Goal: Task Accomplishment & Management: Complete application form

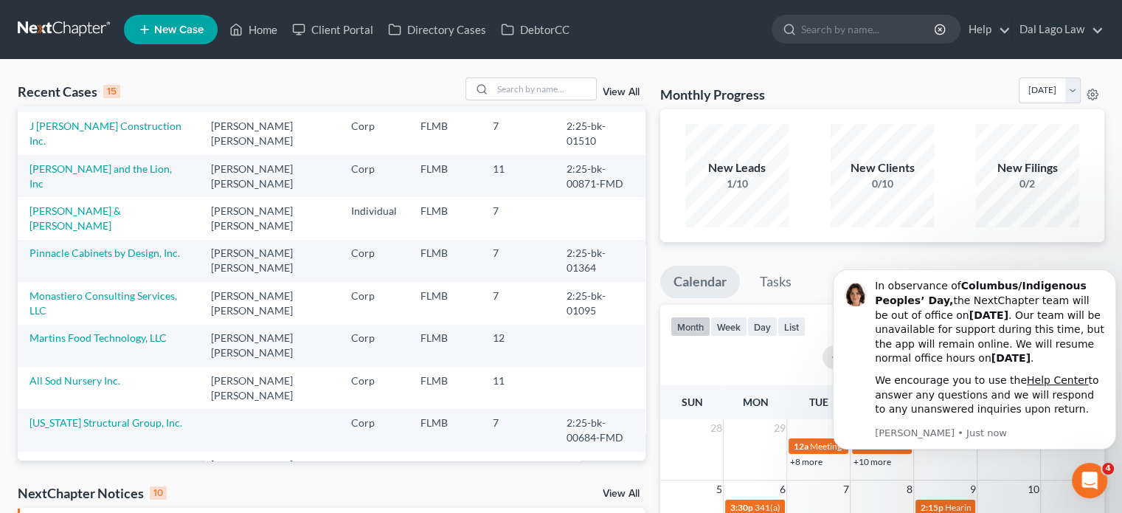
scroll to position [236, 0]
click at [83, 373] on link "All Sod Nursery Inc." at bounding box center [75, 379] width 91 height 13
click at [81, 373] on link "All Sod Nursery Inc." at bounding box center [75, 379] width 91 height 13
click at [94, 373] on link "All Sod Nursery Inc." at bounding box center [75, 379] width 91 height 13
click at [85, 373] on link "All Sod Nursery Inc." at bounding box center [75, 379] width 91 height 13
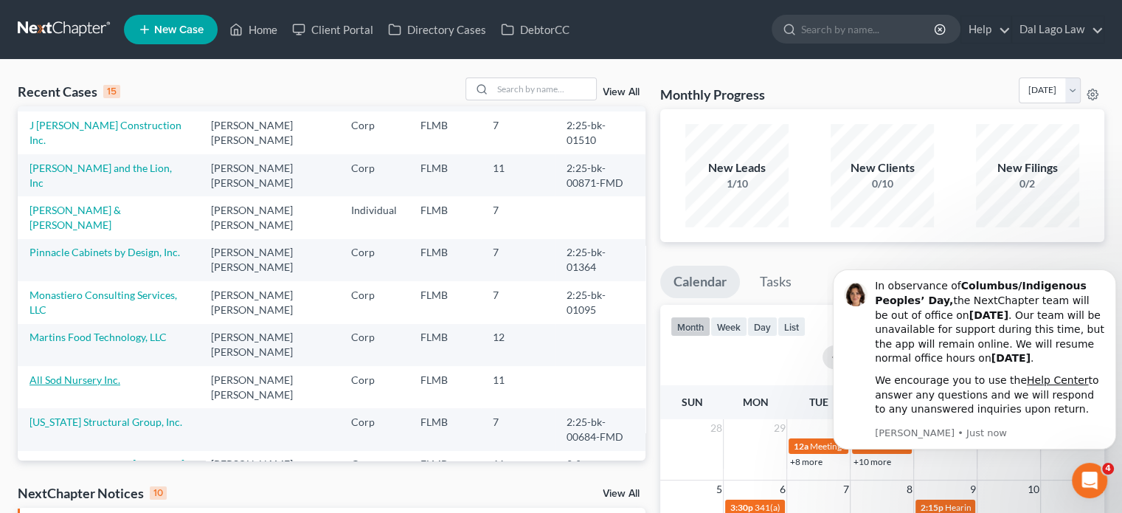
click at [77, 373] on link "All Sod Nursery Inc." at bounding box center [75, 379] width 91 height 13
click at [82, 366] on td "All Sod Nursery Inc." at bounding box center [108, 387] width 181 height 42
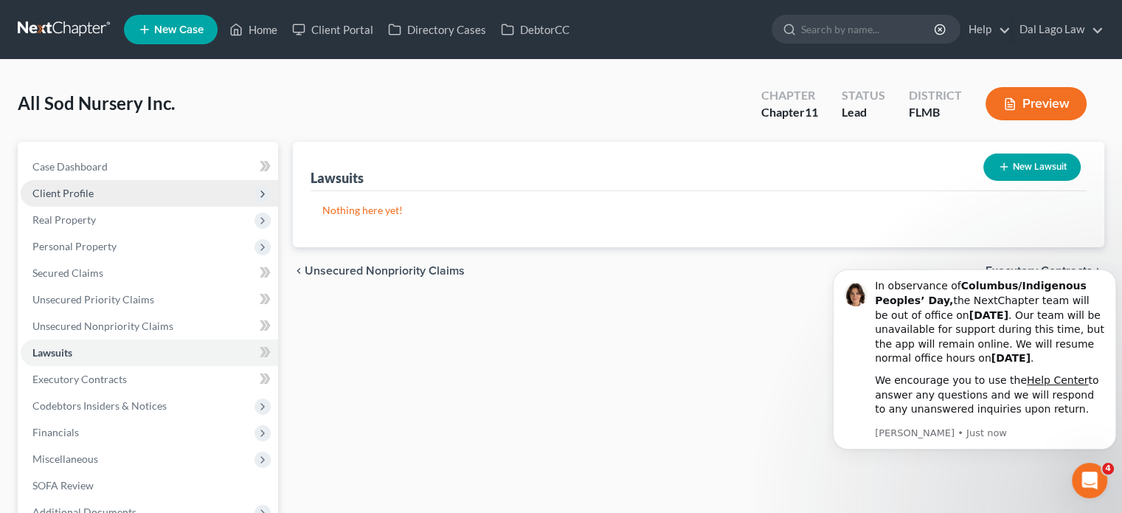
drag, startPoint x: 76, startPoint y: 351, endPoint x: 65, endPoint y: 190, distance: 161.2
click at [65, 190] on span "Client Profile" at bounding box center [62, 193] width 61 height 13
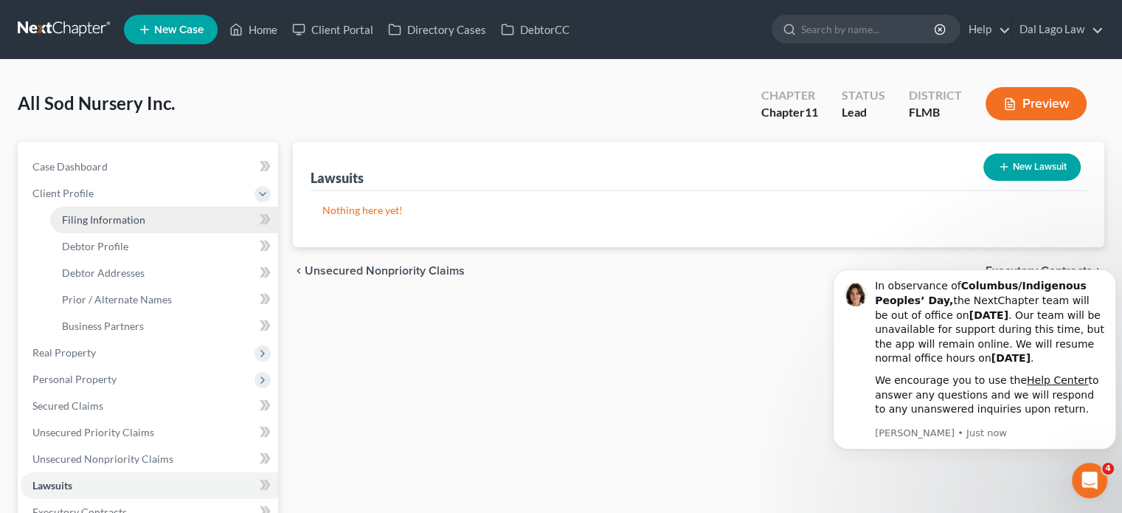
click at [108, 221] on span "Filing Information" at bounding box center [103, 219] width 83 height 13
select select "3"
select select "1"
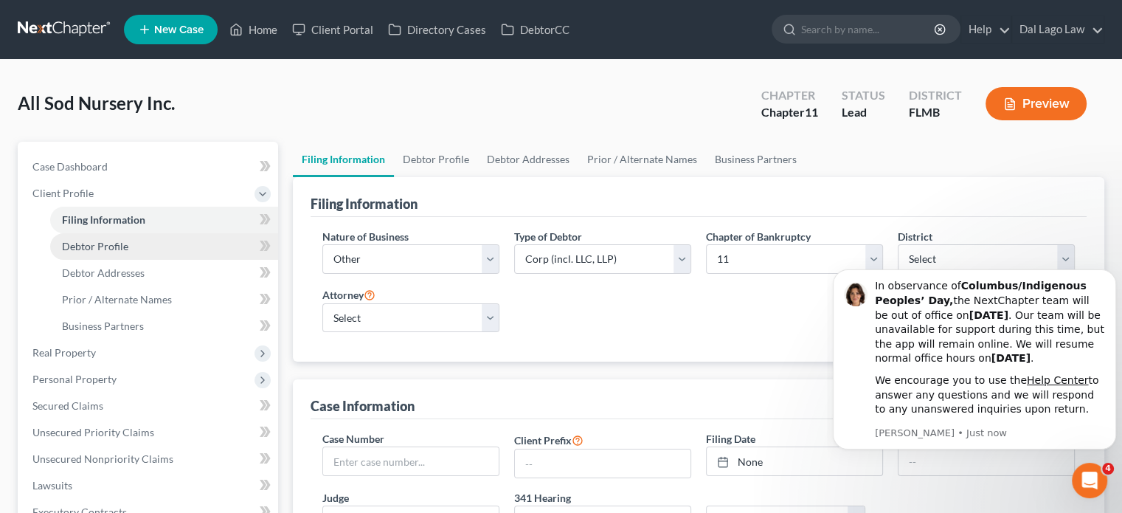
click at [136, 242] on link "Debtor Profile" at bounding box center [164, 246] width 228 height 27
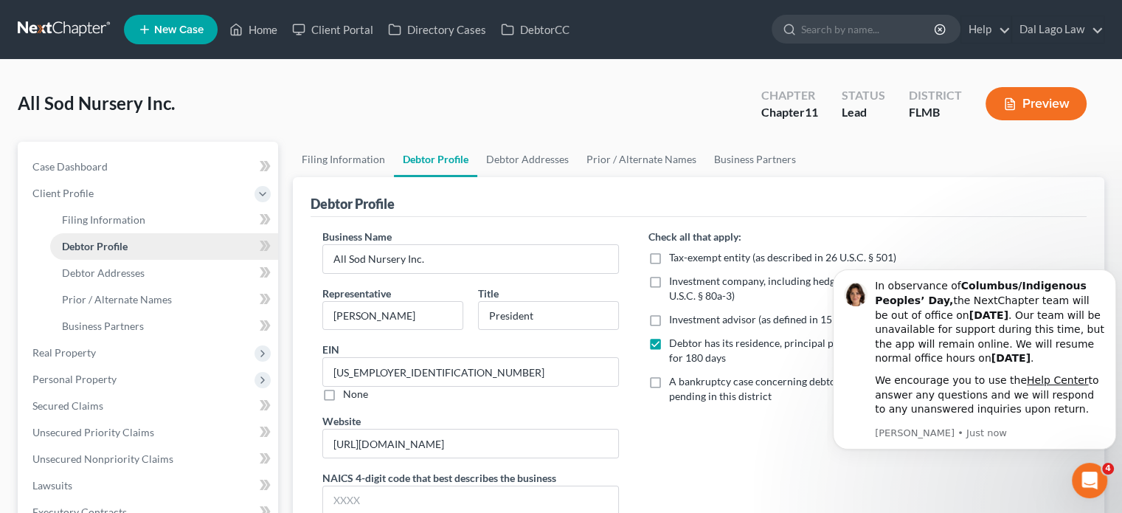
radio input "true"
click at [286, 501] on div "Filing Information Debtor Profile Debtor Addresses Prior / Alternate Names Busi…" at bounding box center [698, 489] width 826 height 694
click at [283, 502] on div "Case Dashboard Payments Invoices Payments Payments Credit Report Client Profile" at bounding box center [147, 489] width 275 height 694
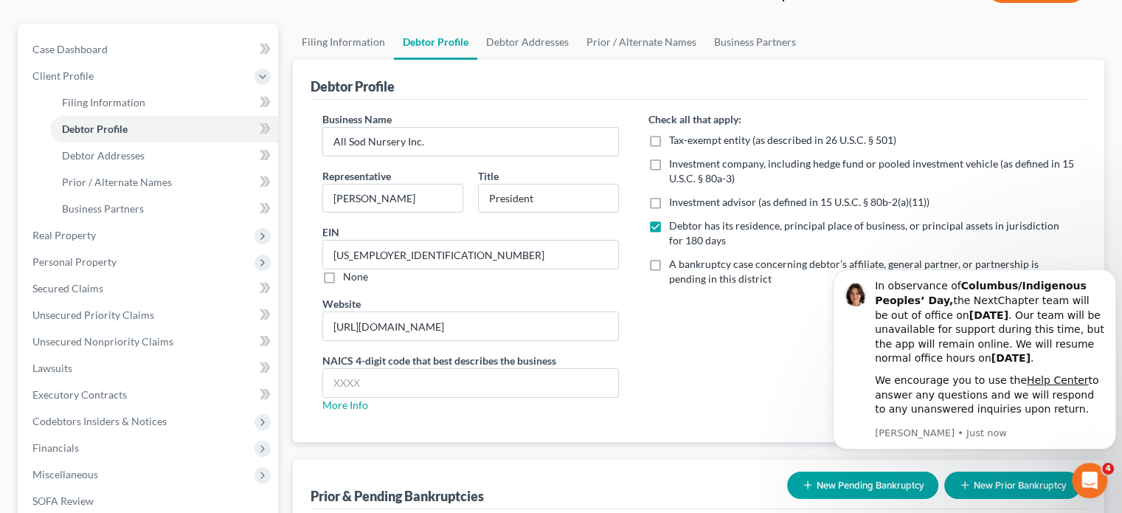
scroll to position [118, 0]
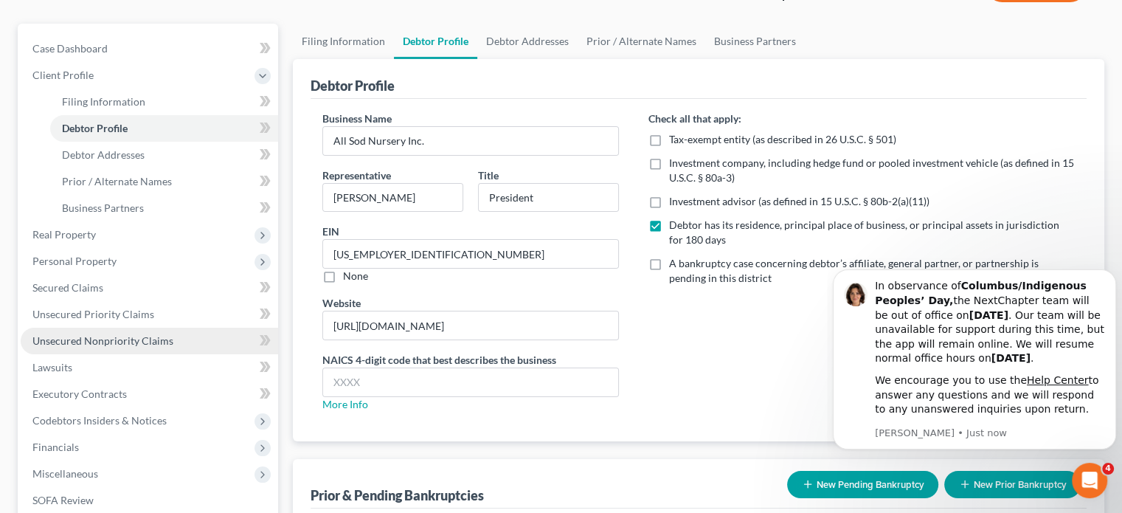
click at [127, 342] on span "Unsecured Nonpriority Claims" at bounding box center [102, 340] width 141 height 13
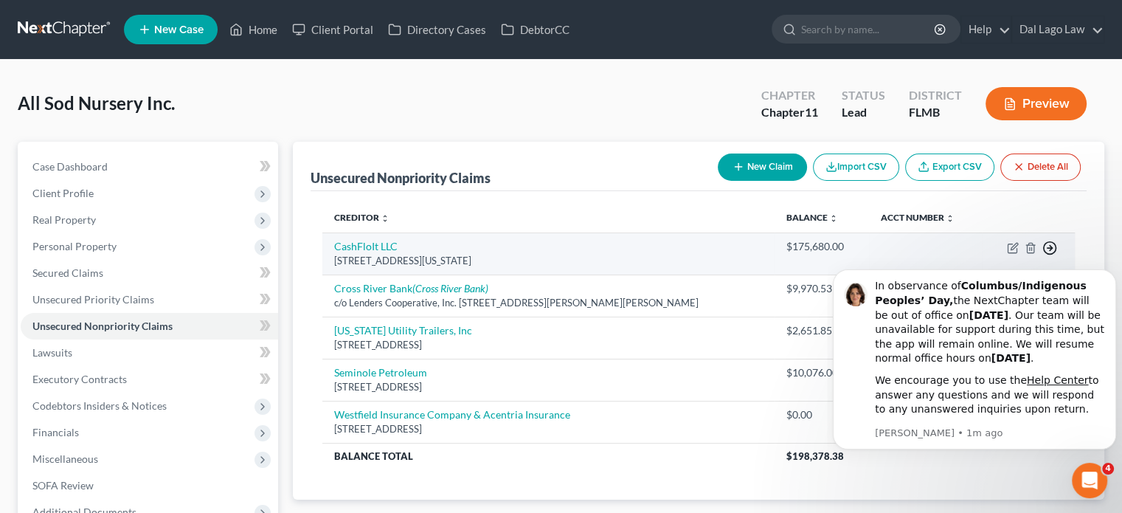
click at [1051, 243] on icon "button" at bounding box center [1049, 247] width 15 height 15
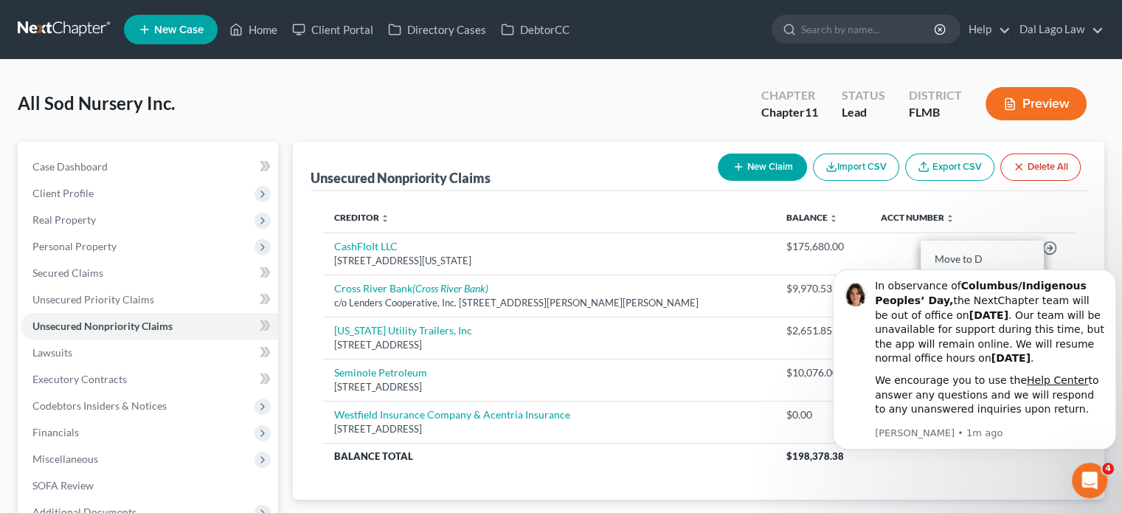
click at [979, 255] on html "In observance of Columbus/Indigenous Peoples’ Day, the NextChapter team will be…" at bounding box center [974, 379] width 295 height 254
click at [952, 252] on html "In observance of Columbus/Indigenous Peoples’ Day, the NextChapter team will be…" at bounding box center [974, 379] width 295 height 254
click at [952, 255] on html "In observance of Columbus/Indigenous Peoples’ Day, the NextChapter team will be…" at bounding box center [974, 379] width 295 height 254
drag, startPoint x: 125, startPoint y: 4, endPoint x: 535, endPoint y: 188, distance: 449.0
click at [535, 188] on div "Unsecured Nonpriority Claims New Claim Import CSV Export CSV Delete All" at bounding box center [699, 166] width 776 height 49
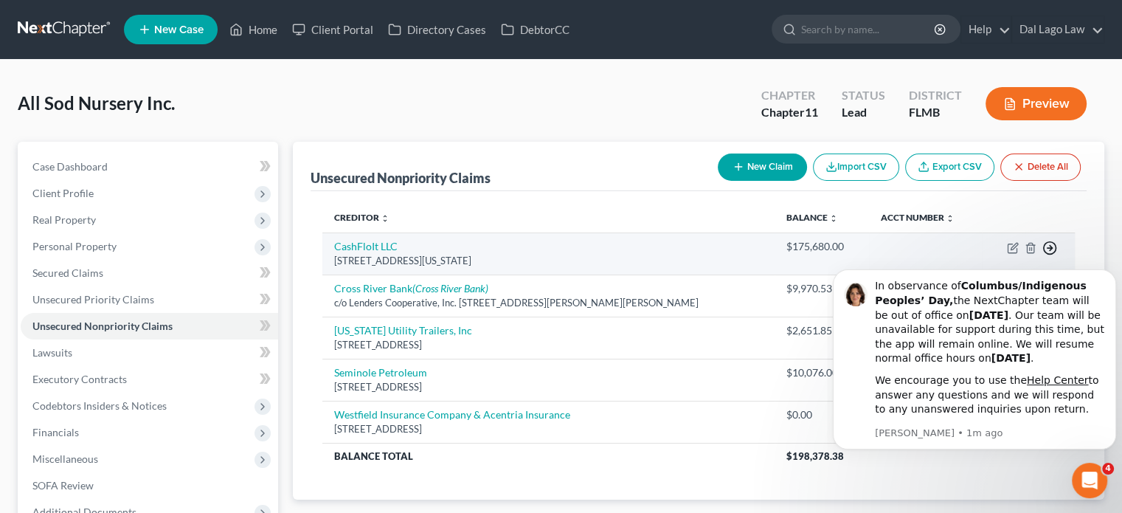
click at [1049, 248] on line "button" at bounding box center [1049, 248] width 5 height 0
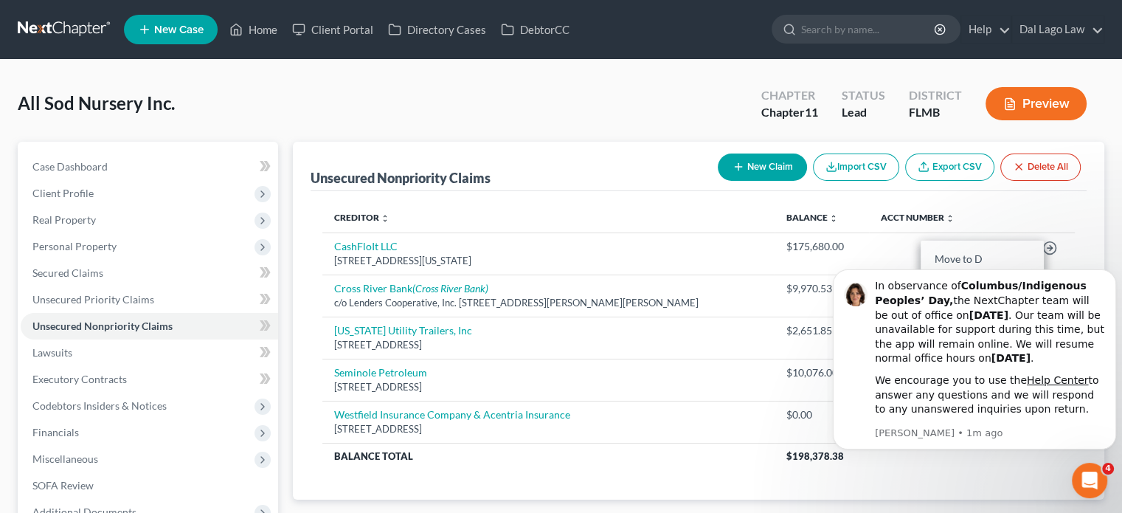
click at [957, 261] on body "In observance of Columbus/Indigenous Peoples’ Day, the NextChapter team will be…" at bounding box center [974, 378] width 283 height 242
click at [1050, 438] on p "[PERSON_NAME] • 1m ago" at bounding box center [990, 432] width 230 height 13
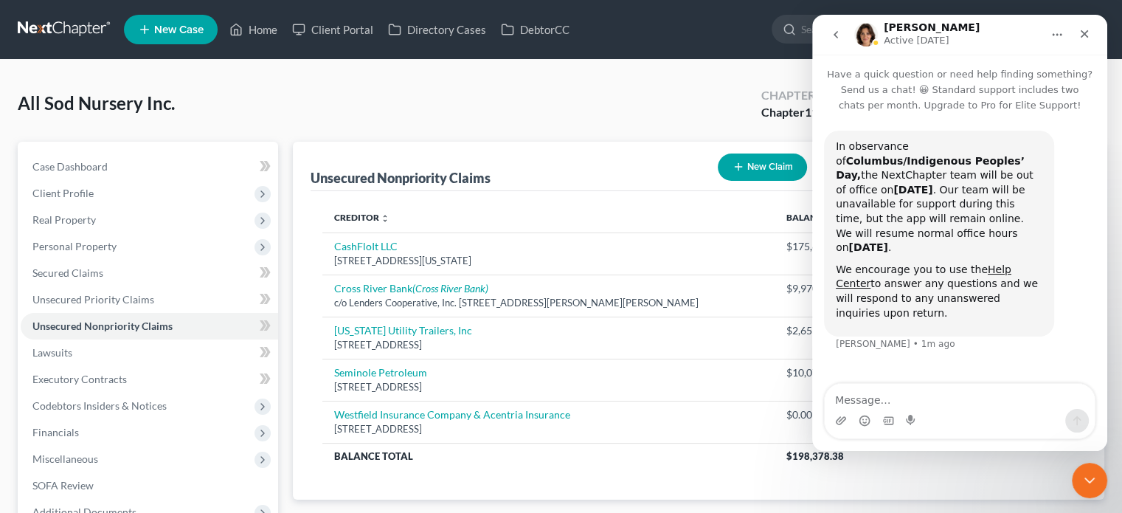
click at [608, 185] on div "Unsecured Nonpriority Claims New Claim Import CSV Export CSV Delete All" at bounding box center [699, 166] width 776 height 49
click at [1083, 35] on icon "Close" at bounding box center [1084, 34] width 12 height 12
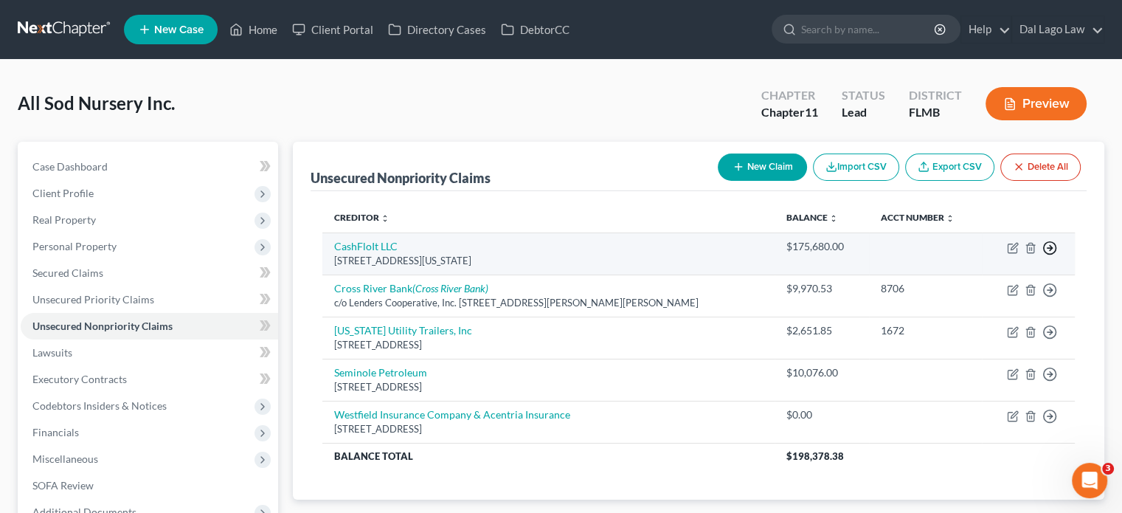
click at [1049, 248] on icon "button" at bounding box center [1049, 247] width 15 height 15
click at [992, 265] on link "Move to D" at bounding box center [981, 258] width 123 height 25
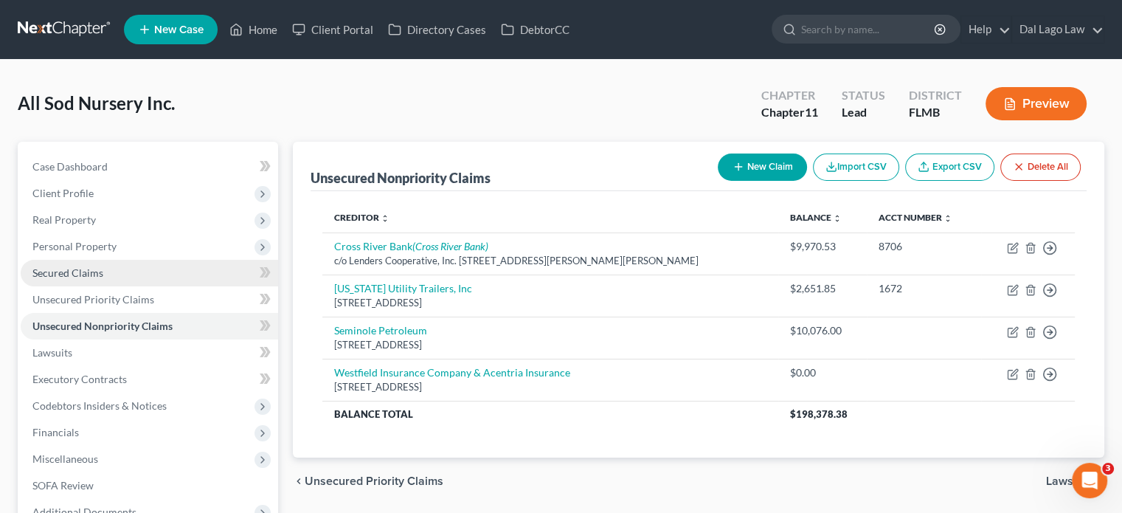
click at [86, 273] on span "Secured Claims" at bounding box center [67, 272] width 71 height 13
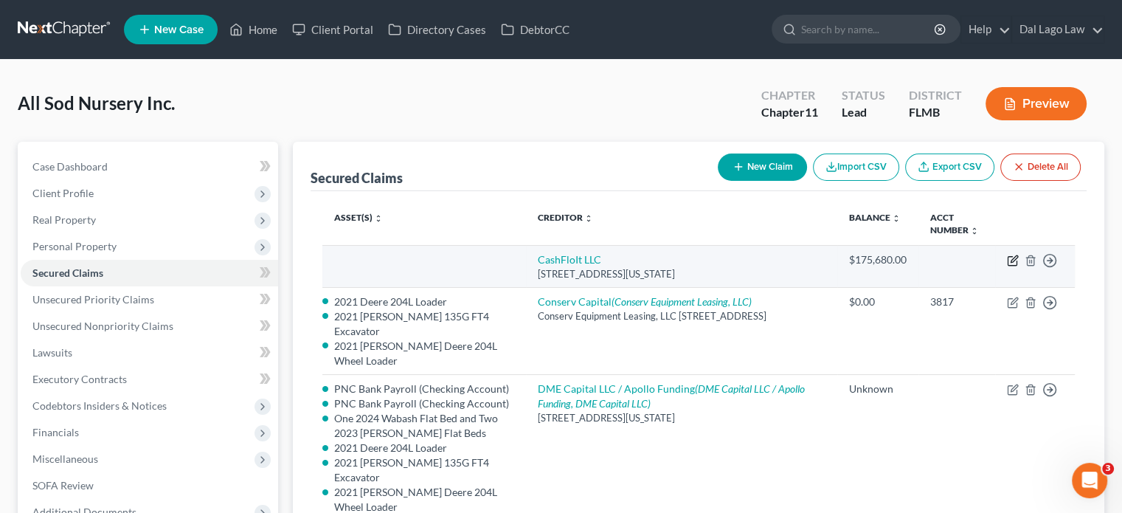
click at [1010, 263] on icon "button" at bounding box center [1013, 260] width 12 height 12
select select "35"
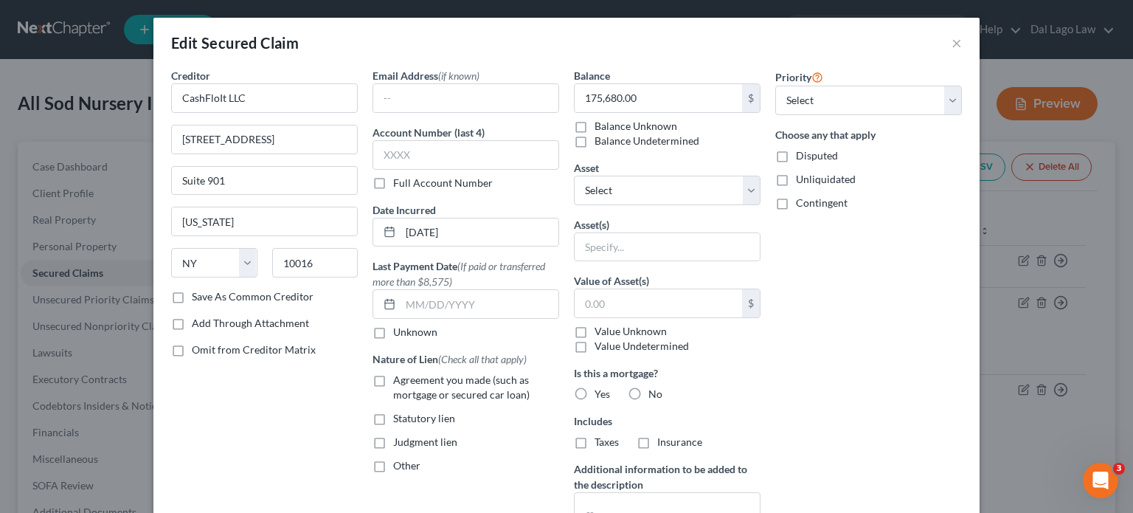
click at [393, 380] on label "Agreement you made (such as mortgage or secured car loan)" at bounding box center [476, 387] width 166 height 30
click at [399, 380] on input "Agreement you made (such as mortgage or secured car loan)" at bounding box center [404, 377] width 10 height 10
checkbox input "true"
click at [746, 186] on select "Select Other Multiple Assets PNC Bank Payroll (Checking Account) - $9058.0 PNC …" at bounding box center [667, 191] width 187 height 30
select select "1"
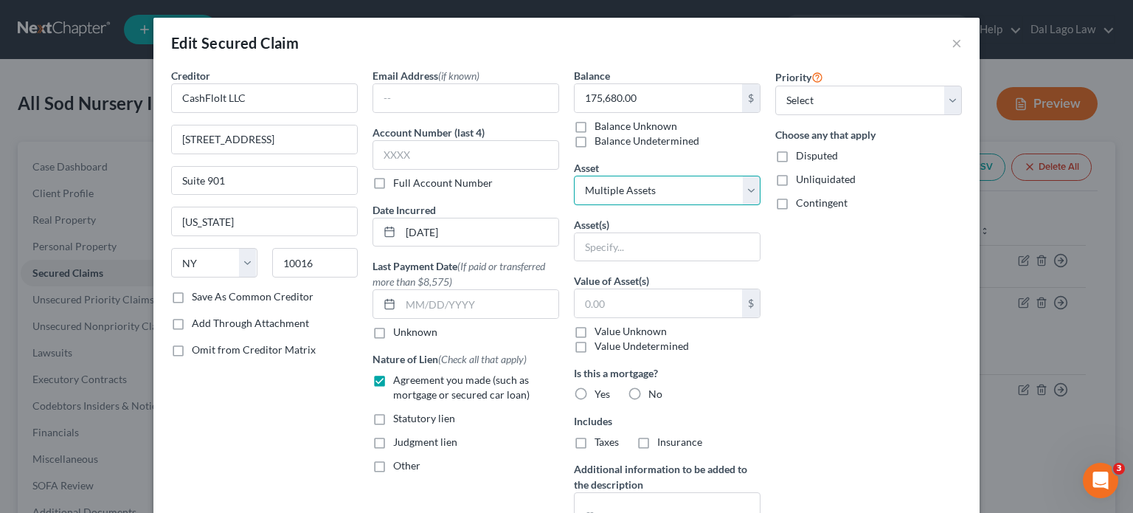
click at [574, 176] on select "Select Other Multiple Assets PNC Bank Payroll (Checking Account) - $9058.0 PNC …" at bounding box center [667, 191] width 187 height 30
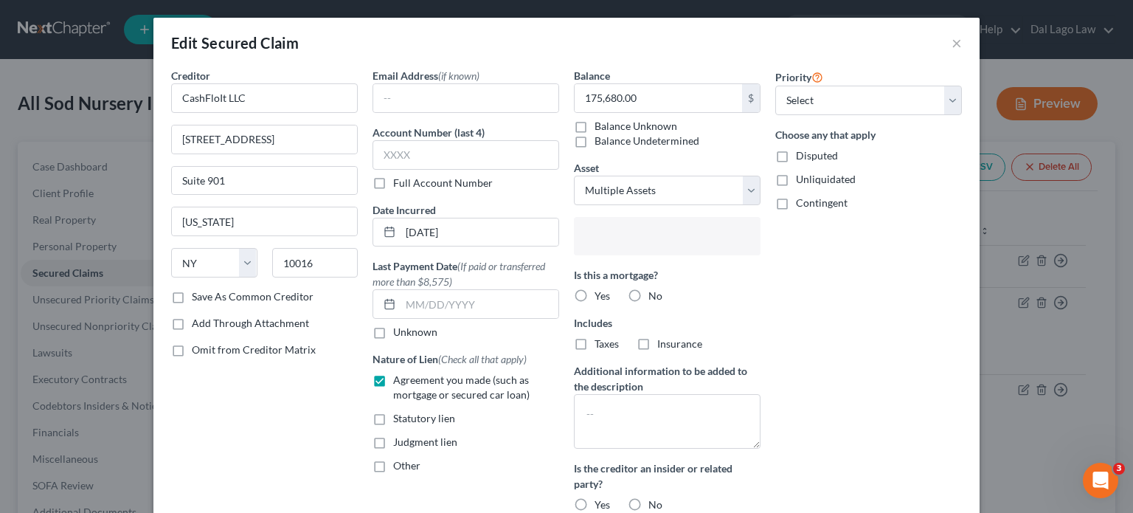
click at [694, 246] on input "text" at bounding box center [666, 237] width 166 height 22
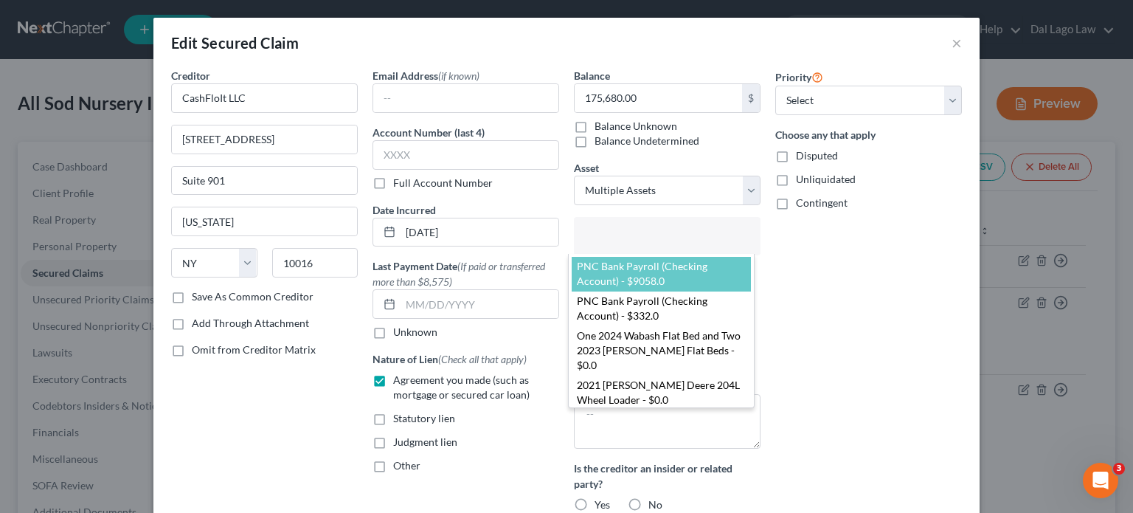
select select "2836168"
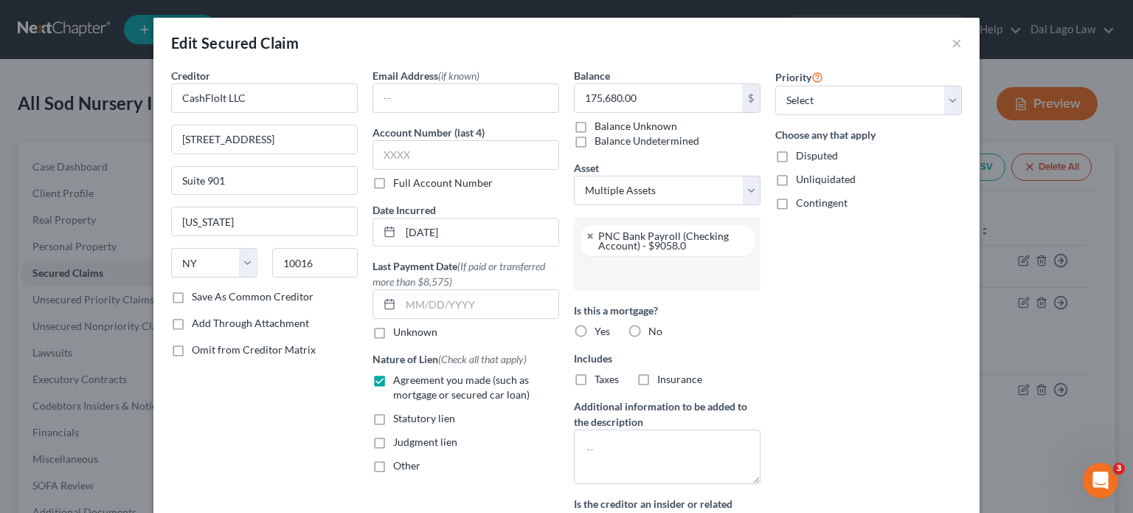
click at [700, 270] on input "text" at bounding box center [666, 273] width 166 height 22
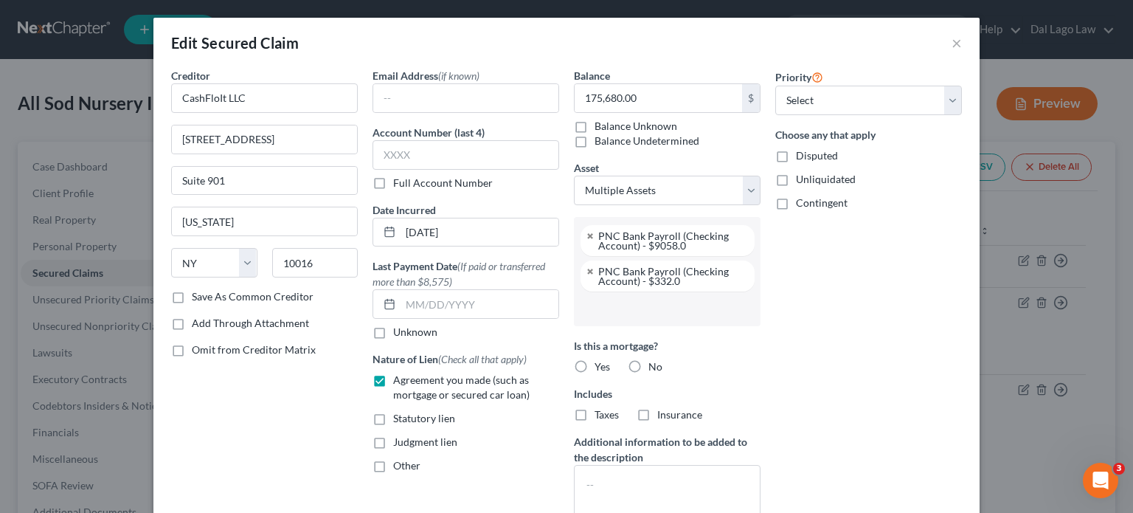
click at [689, 303] on input "text" at bounding box center [666, 308] width 166 height 22
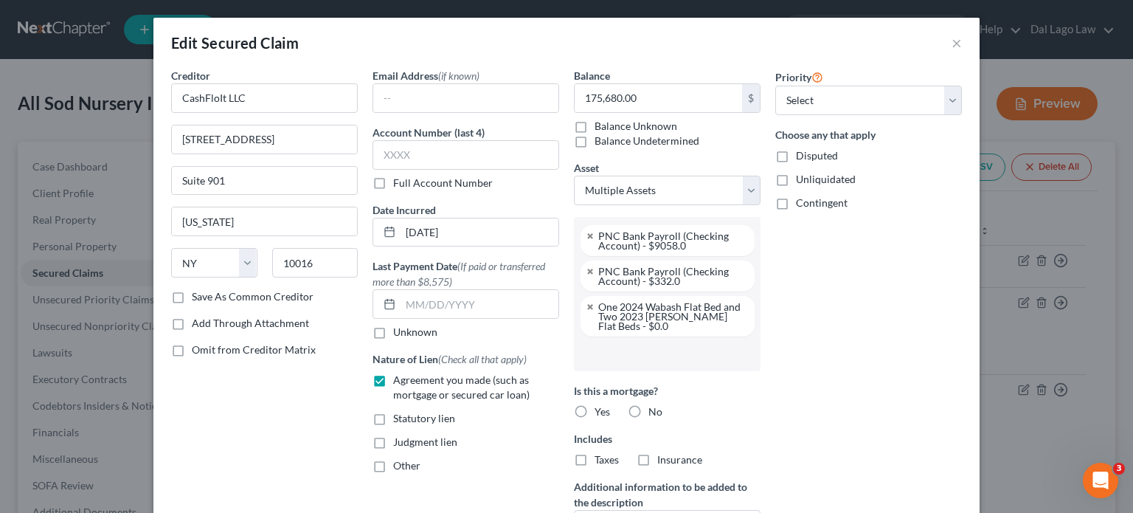
click at [668, 339] on li at bounding box center [666, 354] width 178 height 30
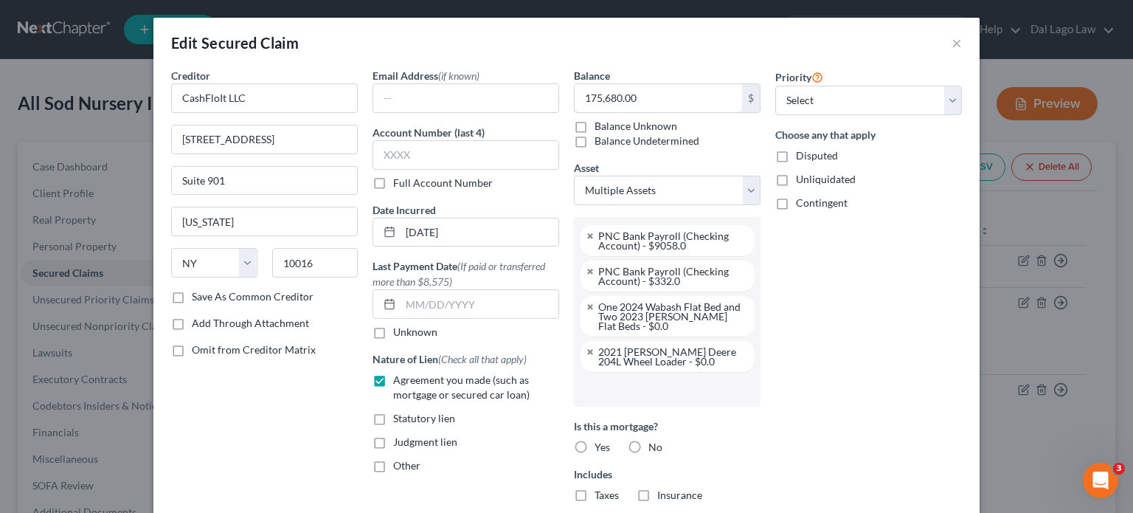
click at [649, 86] on input "175,680.00" at bounding box center [658, 98] width 167 height 28
click at [681, 395] on input "text" at bounding box center [666, 389] width 166 height 22
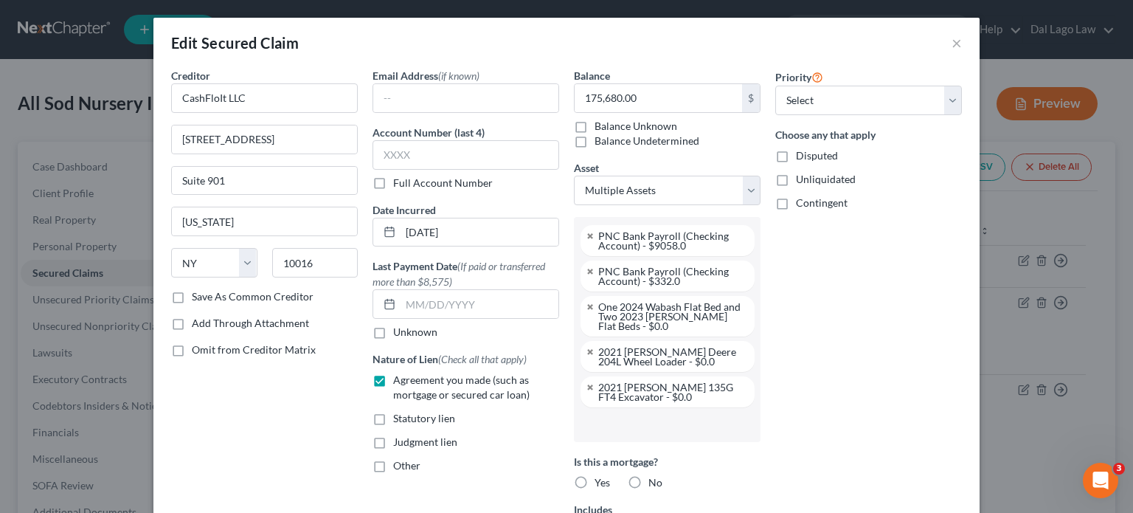
click at [661, 421] on input "text" at bounding box center [666, 424] width 166 height 22
click at [651, 454] on input "text" at bounding box center [666, 450] width 166 height 22
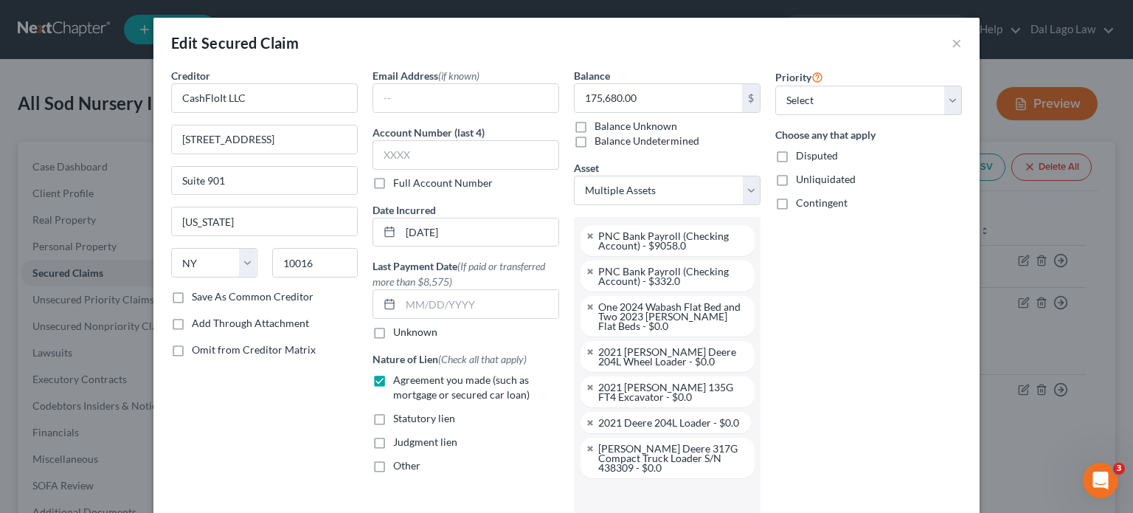
click at [642, 493] on input "text" at bounding box center [666, 495] width 166 height 22
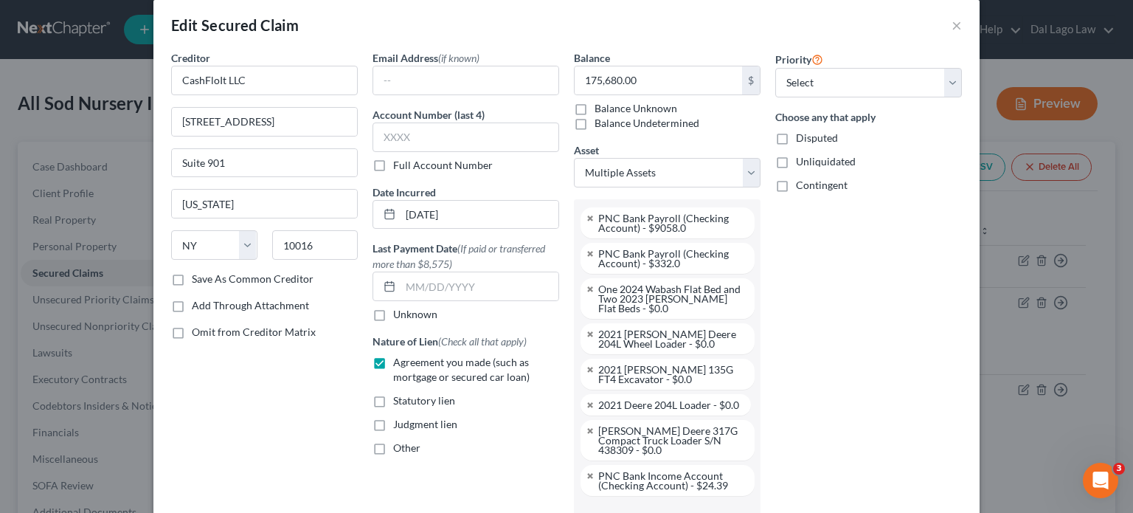
click at [781, 377] on div "Priority Select 1st 2nd 3rd 4th 5th 6th 7th 8th 9th 10th 11th 12th 13th 14th 15…" at bounding box center [868, 424] width 201 height 749
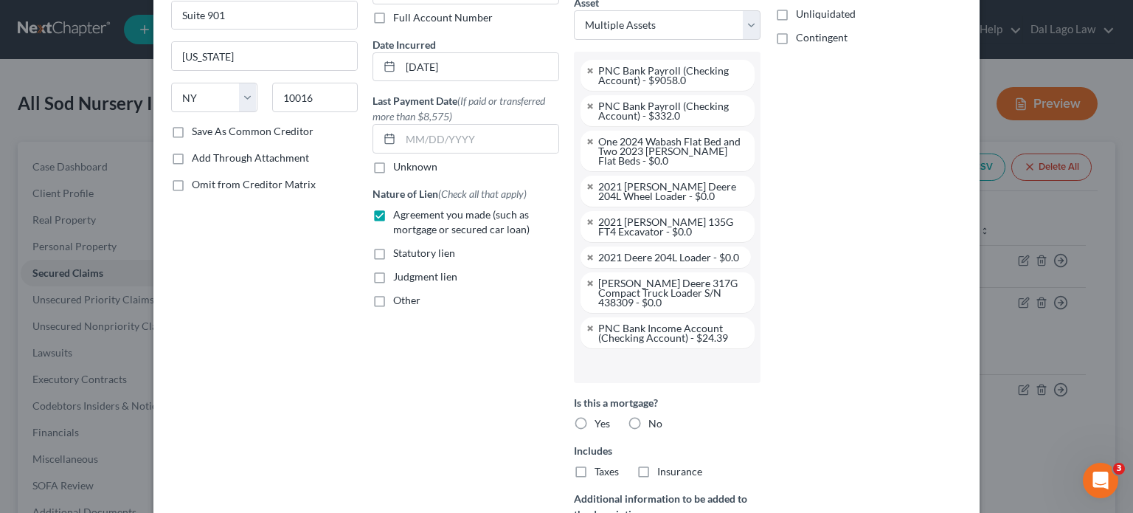
scroll to position [195, 0]
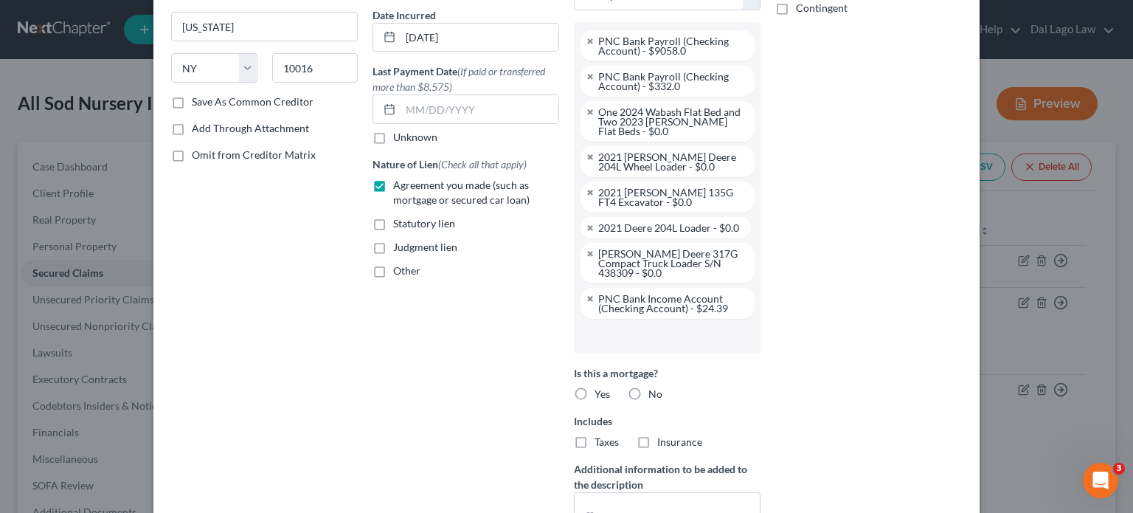
click at [648, 386] on label "No" at bounding box center [655, 393] width 14 height 15
click at [654, 386] on input "No" at bounding box center [659, 391] width 10 height 10
radio input "true"
click at [648, 434] on label "No" at bounding box center [655, 441] width 14 height 15
click at [654, 434] on input "No" at bounding box center [659, 439] width 10 height 10
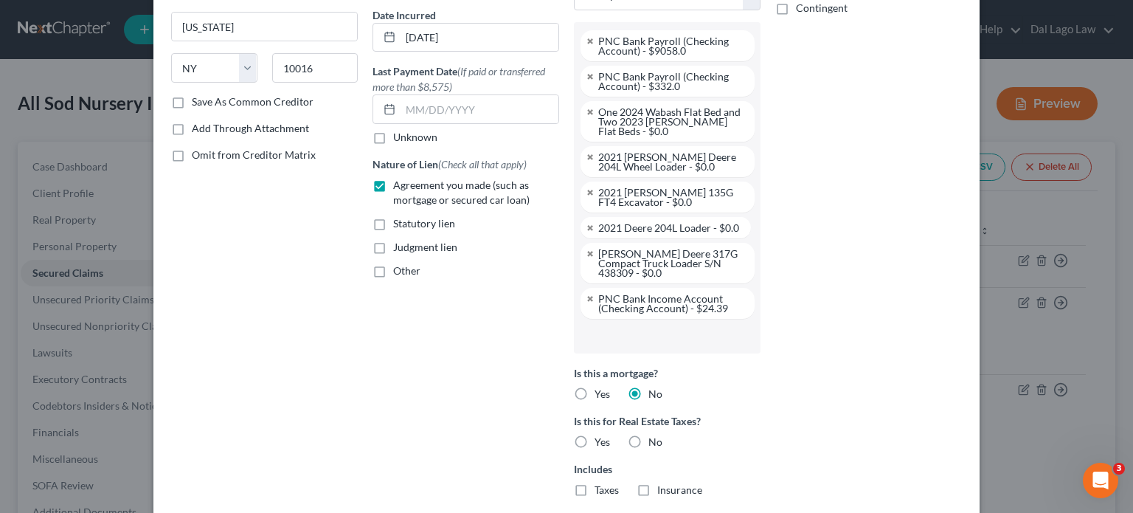
radio input "true"
click at [817, 395] on div "Priority Select 1st 2nd 3rd 4th 5th 6th 7th 8th 9th 10th 11th 12th 13th 14th 15…" at bounding box center [868, 271] width 201 height 797
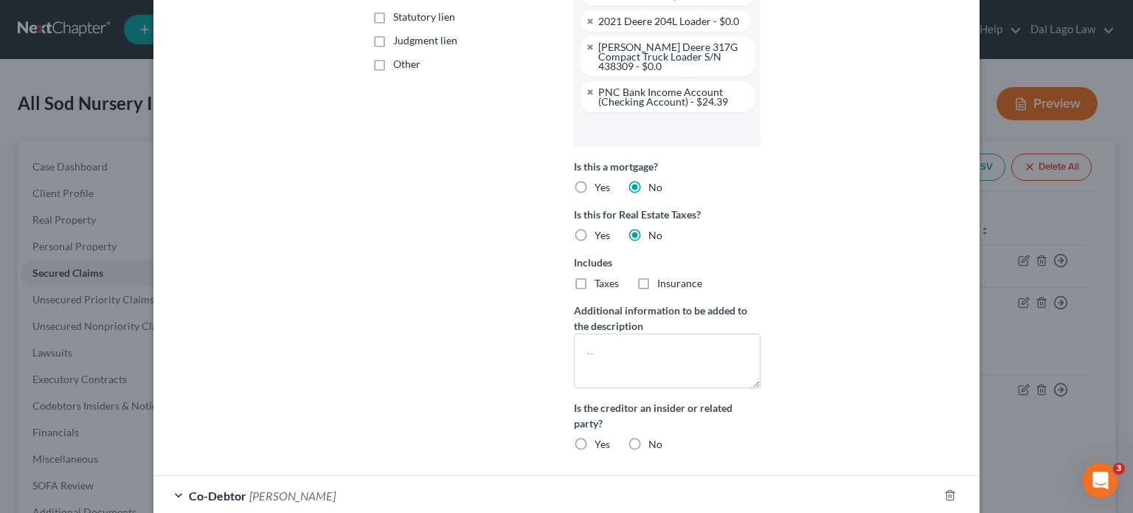
scroll to position [431, 0]
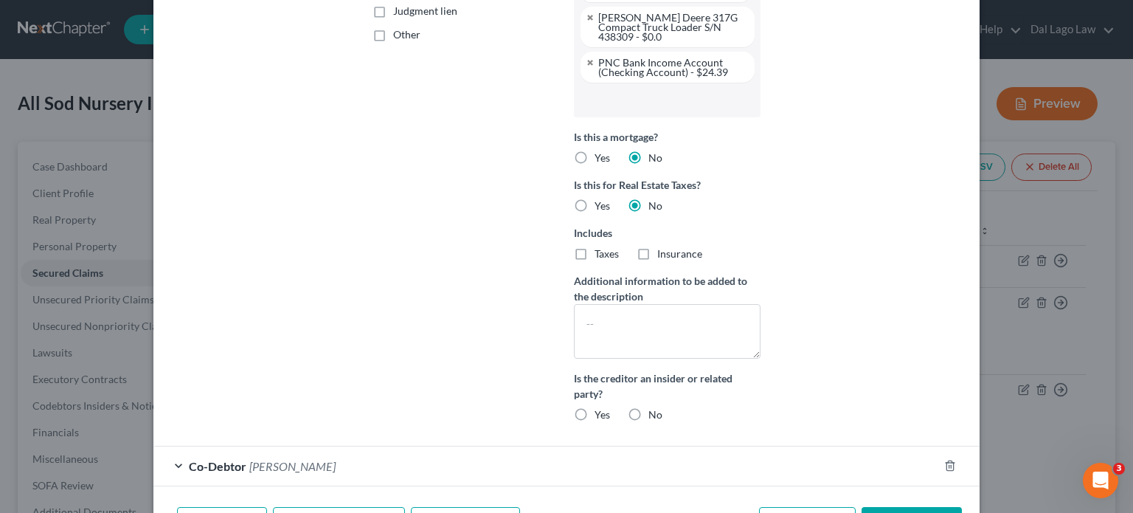
click at [648, 407] on label "No" at bounding box center [655, 414] width 14 height 15
click at [654, 407] on input "No" at bounding box center [659, 412] width 10 height 10
radio input "true"
click at [813, 406] on div "Priority Select 1st 2nd 3rd 4th 5th 6th 7th 8th 9th 10th 11th 12th 13th 14th 15…" at bounding box center [868, 35] width 201 height 797
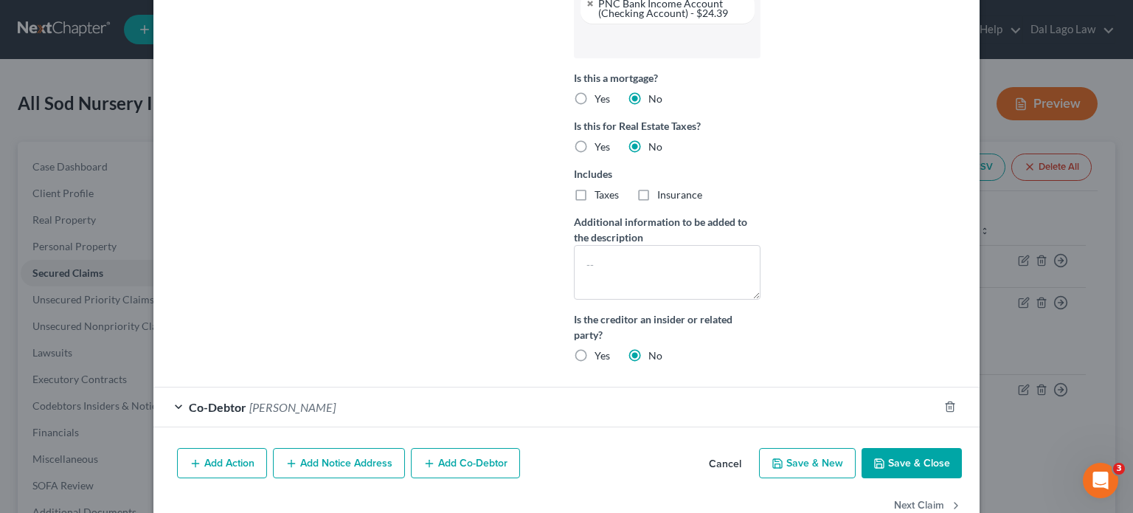
click at [918, 448] on button "Save & Close" at bounding box center [911, 463] width 100 height 31
select select
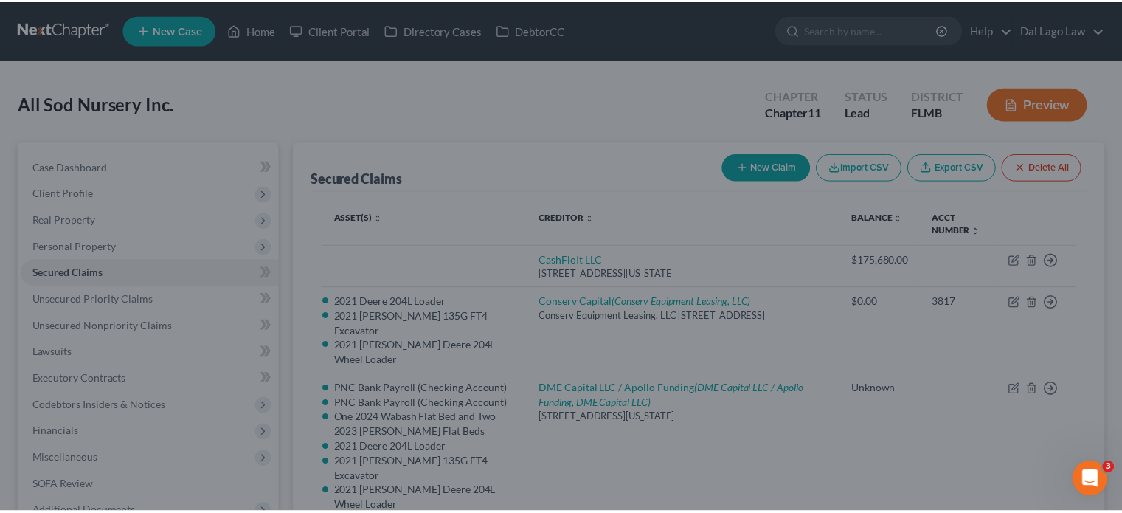
scroll to position [0, 0]
